Goal: Task Accomplishment & Management: Use online tool/utility

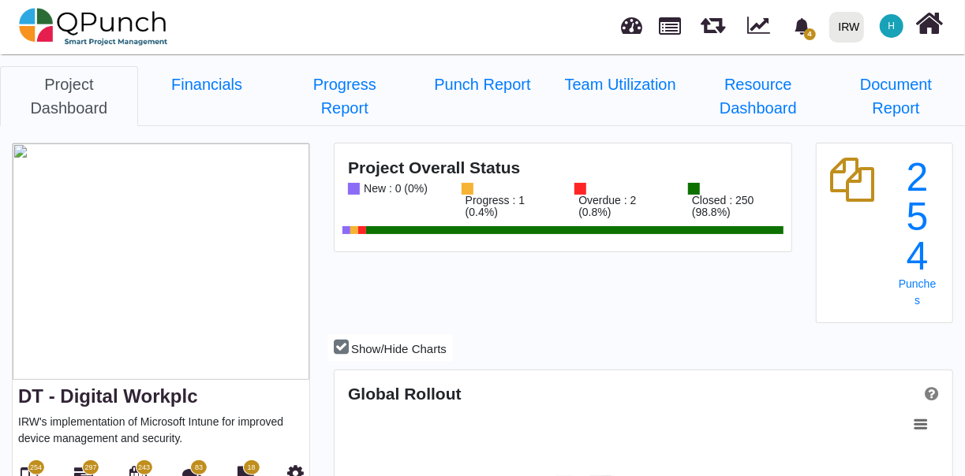
scroll to position [268, 614]
click at [38, 95] on link "Project Dashboard" at bounding box center [69, 96] width 138 height 60
click at [896, 25] on span "H" at bounding box center [892, 26] width 24 height 24
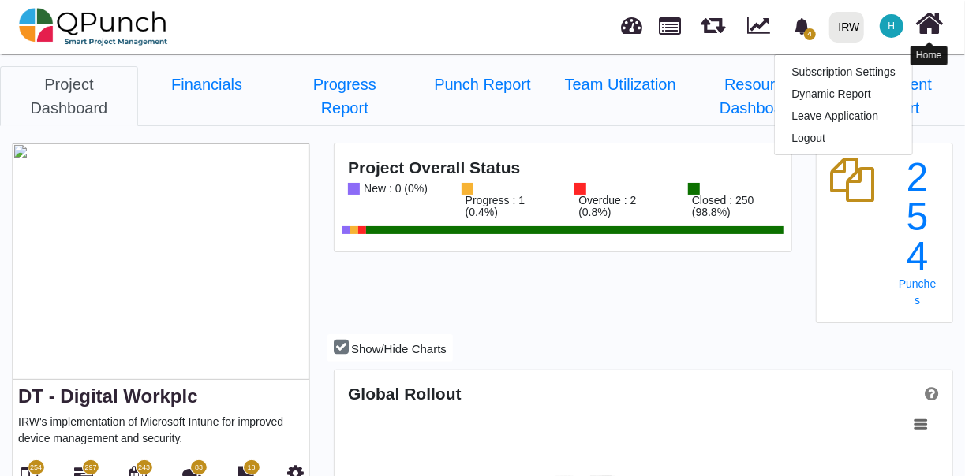
click at [930, 30] on icon at bounding box center [930, 24] width 28 height 30
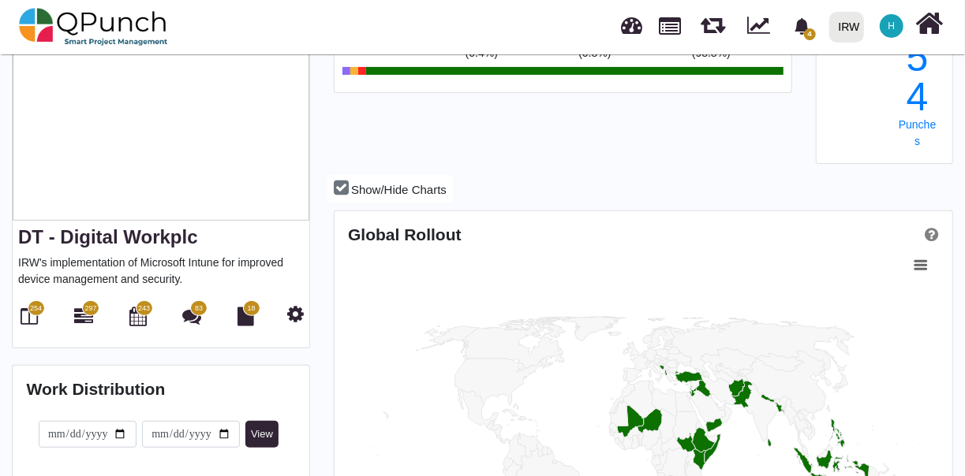
scroll to position [0, 0]
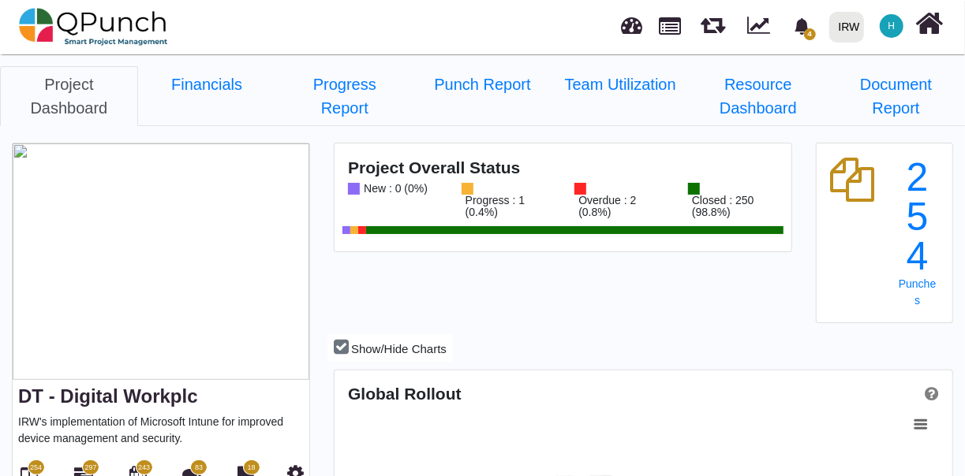
click at [850, 32] on div "IRW" at bounding box center [849, 27] width 21 height 28
click at [853, 69] on link "IRW" at bounding box center [877, 72] width 109 height 22
click at [51, 19] on img at bounding box center [93, 26] width 149 height 47
click at [35, 26] on img at bounding box center [93, 26] width 149 height 47
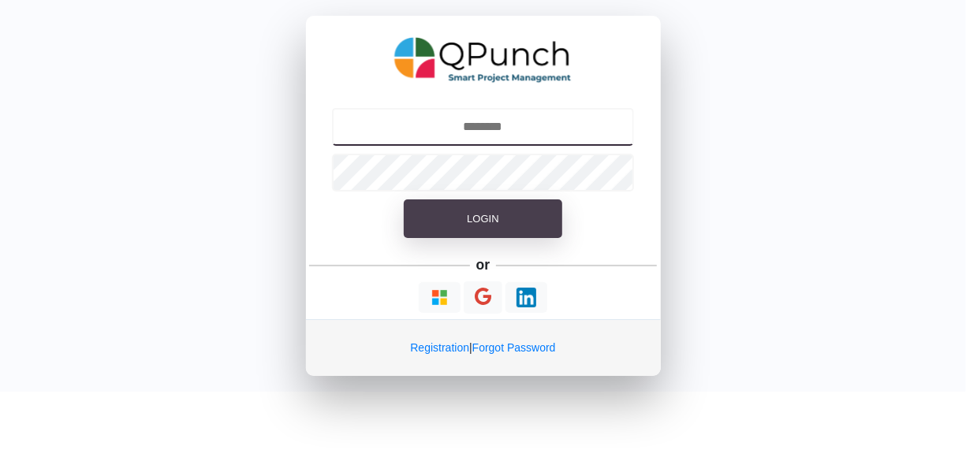
type input "**********"
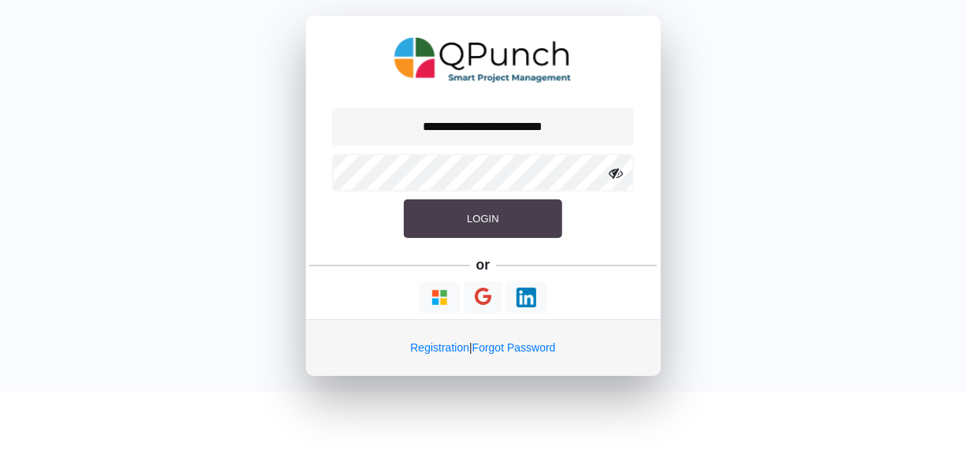
click at [487, 213] on span "Login" at bounding box center [483, 219] width 32 height 12
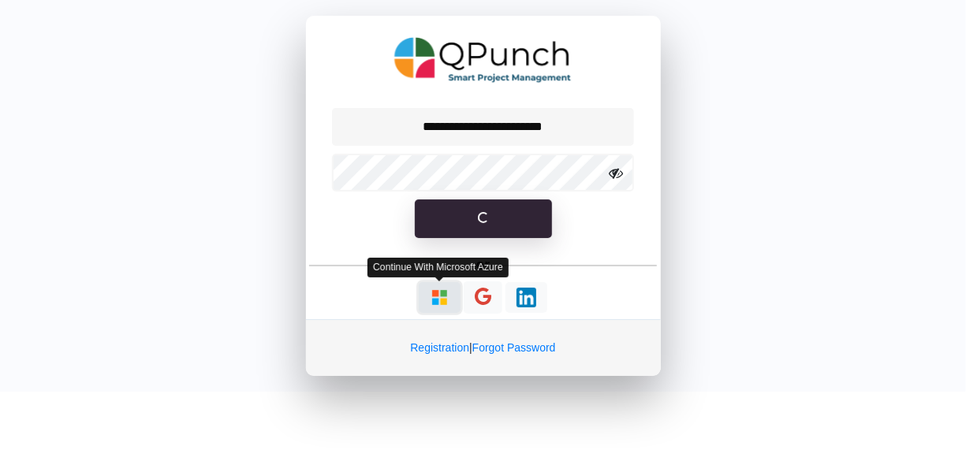
click at [443, 297] on img "button" at bounding box center [440, 298] width 20 height 20
click at [436, 299] on img "button" at bounding box center [440, 298] width 20 height 20
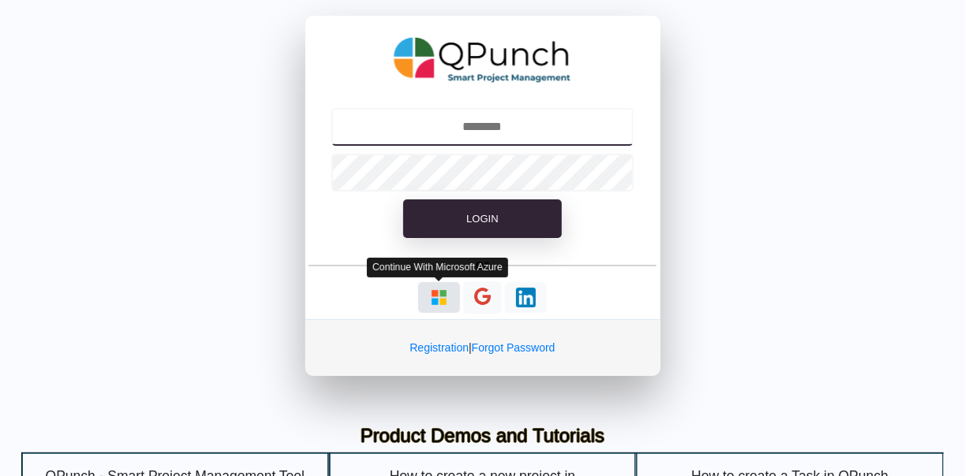
type input "**********"
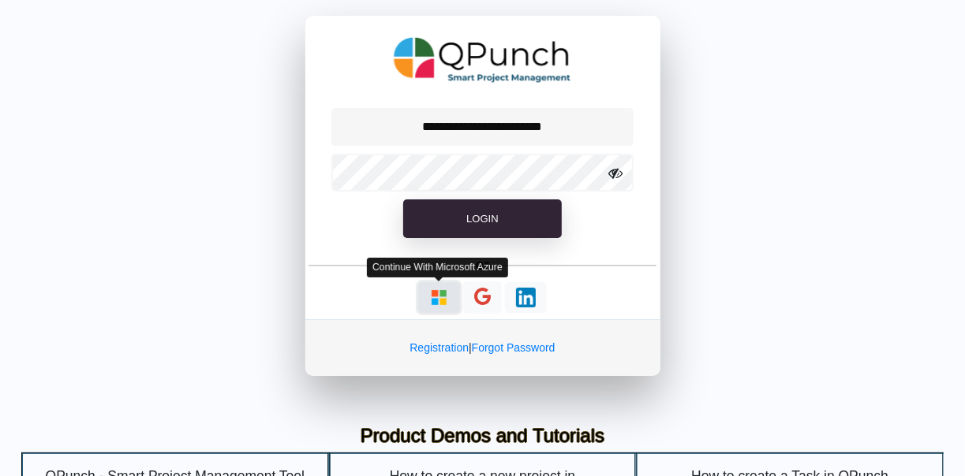
click at [436, 292] on img "button" at bounding box center [439, 298] width 20 height 20
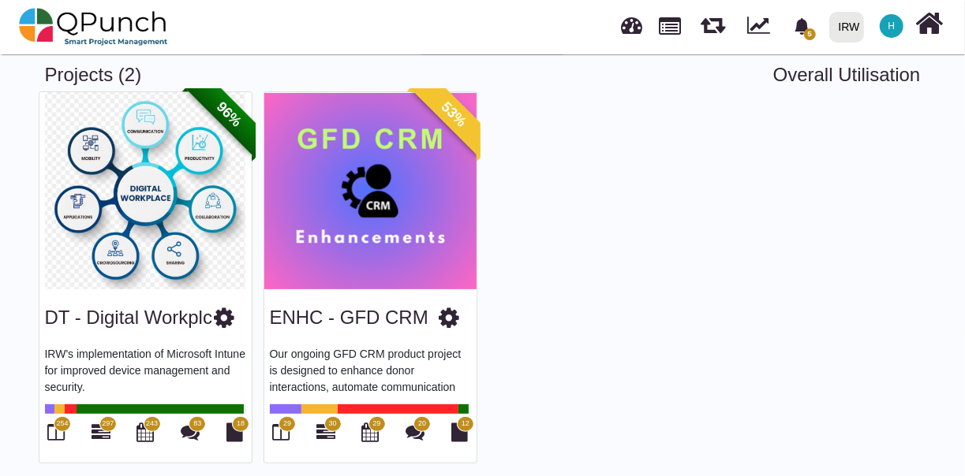
scroll to position [79, 0]
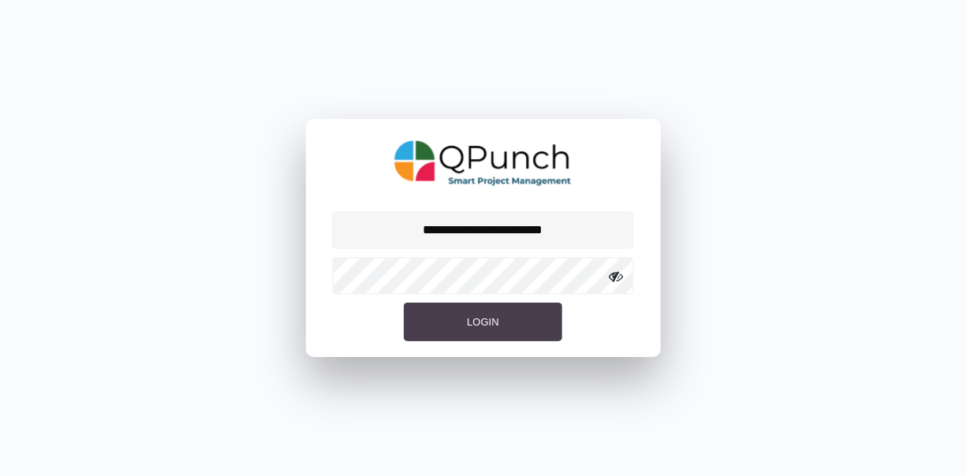
click at [486, 316] on span "Login" at bounding box center [483, 322] width 32 height 12
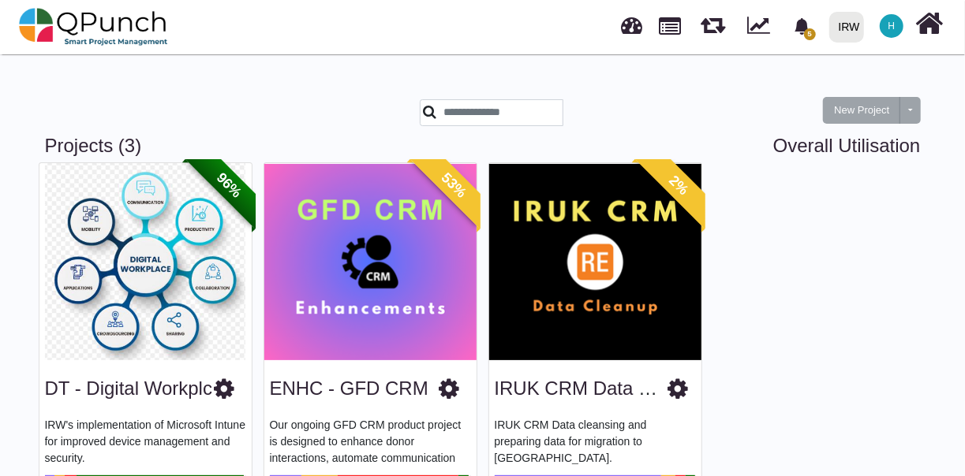
scroll to position [85, 0]
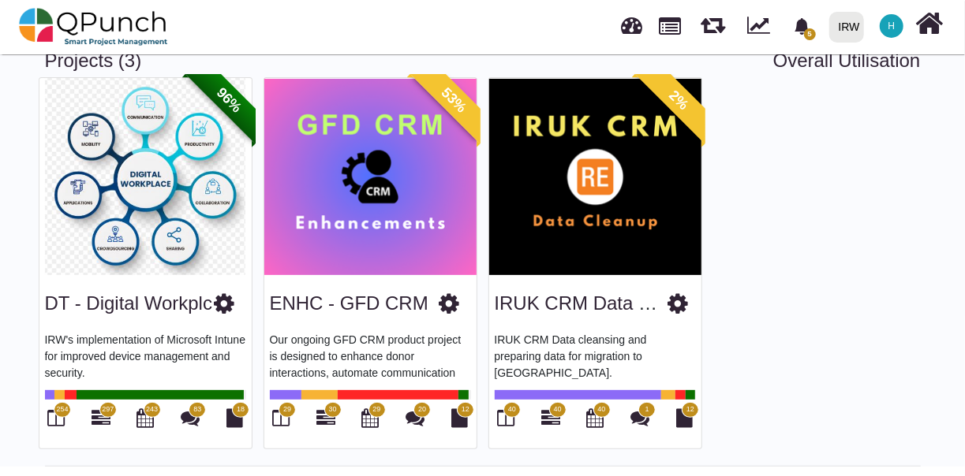
click at [607, 217] on img at bounding box center [595, 176] width 212 height 197
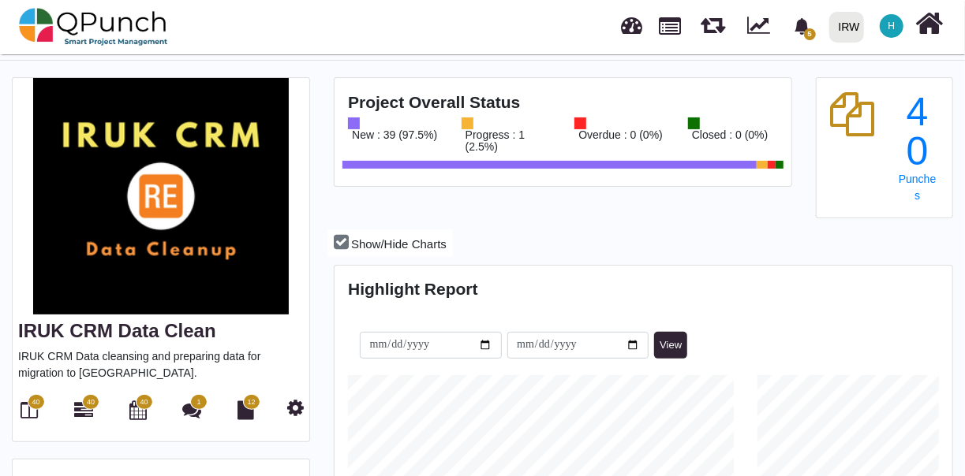
scroll to position [66, 0]
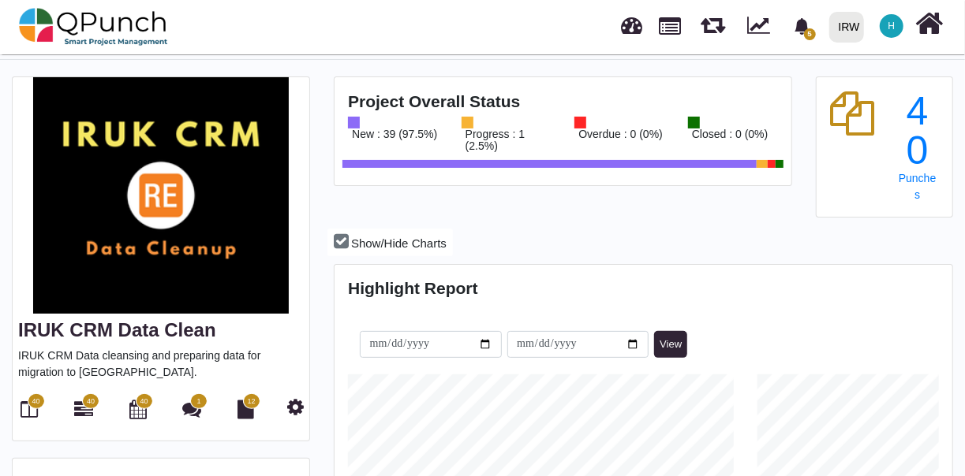
click at [34, 404] on span "40" at bounding box center [36, 402] width 8 height 11
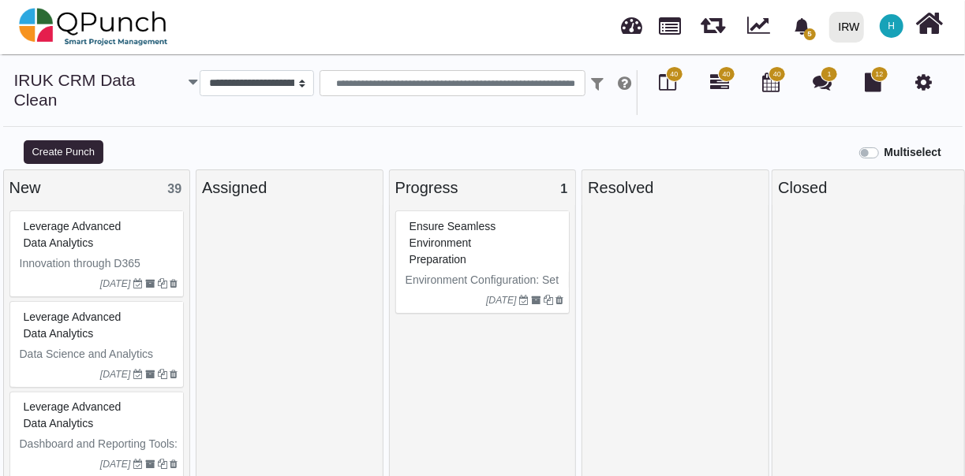
select select
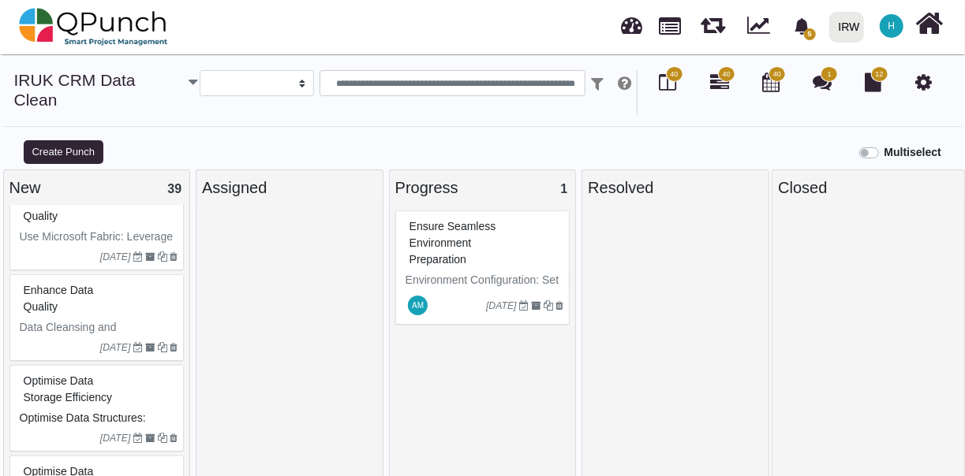
scroll to position [2821, 0]
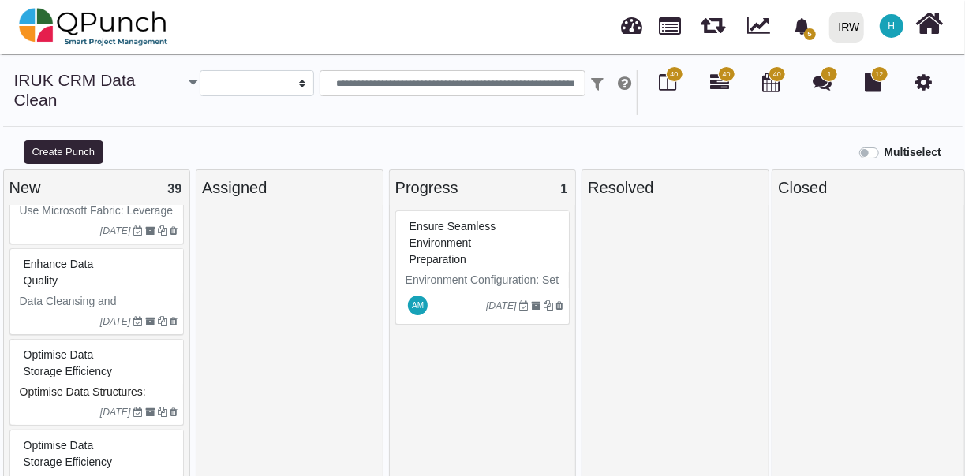
click at [104, 260] on div "Enhance Data Quality" at bounding box center [99, 272] width 159 height 41
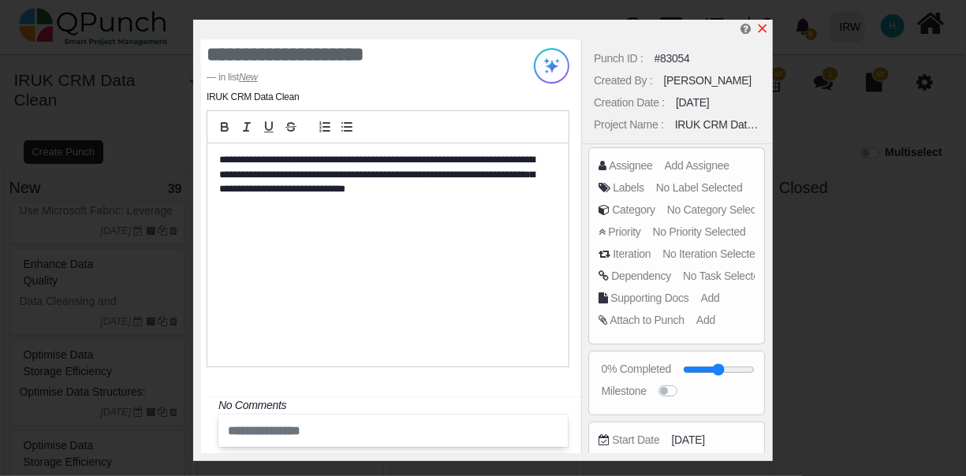
click at [761, 24] on icon "x" at bounding box center [762, 28] width 13 height 13
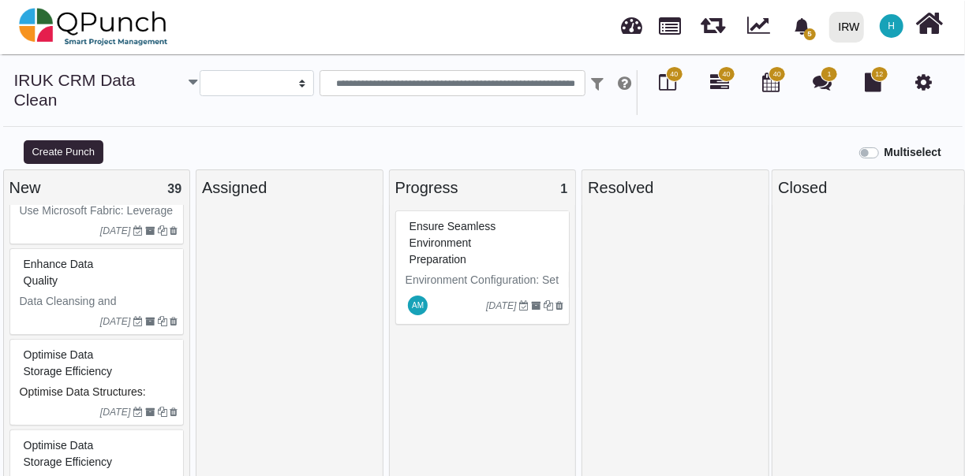
click at [61, 353] on span "Optimise Data Storage Efficiency" at bounding box center [68, 363] width 89 height 29
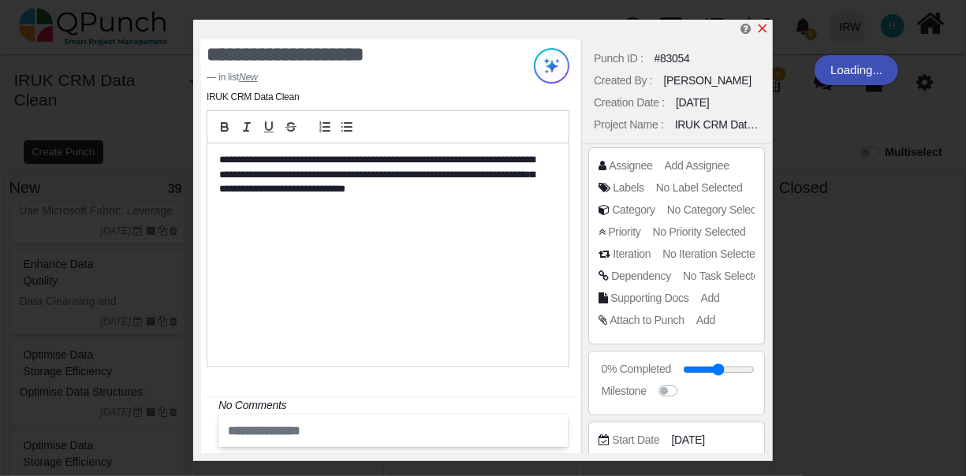
click at [763, 30] on icon "x" at bounding box center [763, 28] width 9 height 9
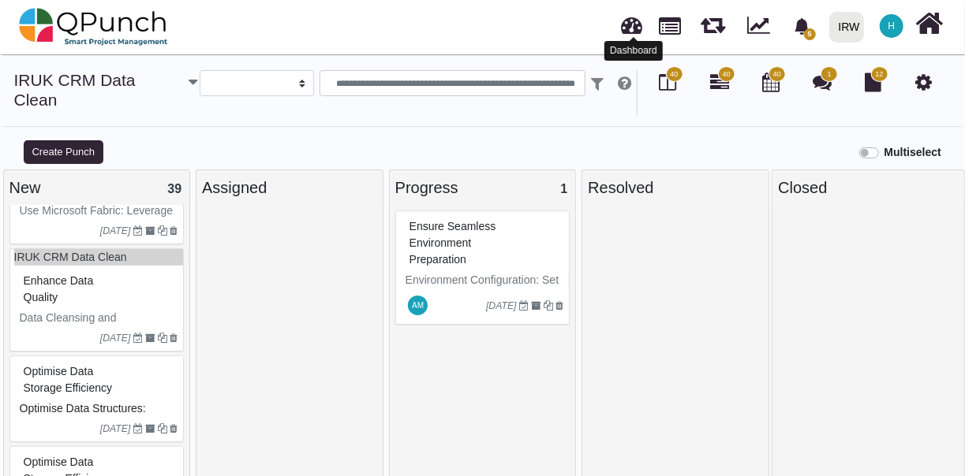
click at [635, 28] on link at bounding box center [632, 23] width 21 height 26
